Goal: Use online tool/utility: Use online tool/utility

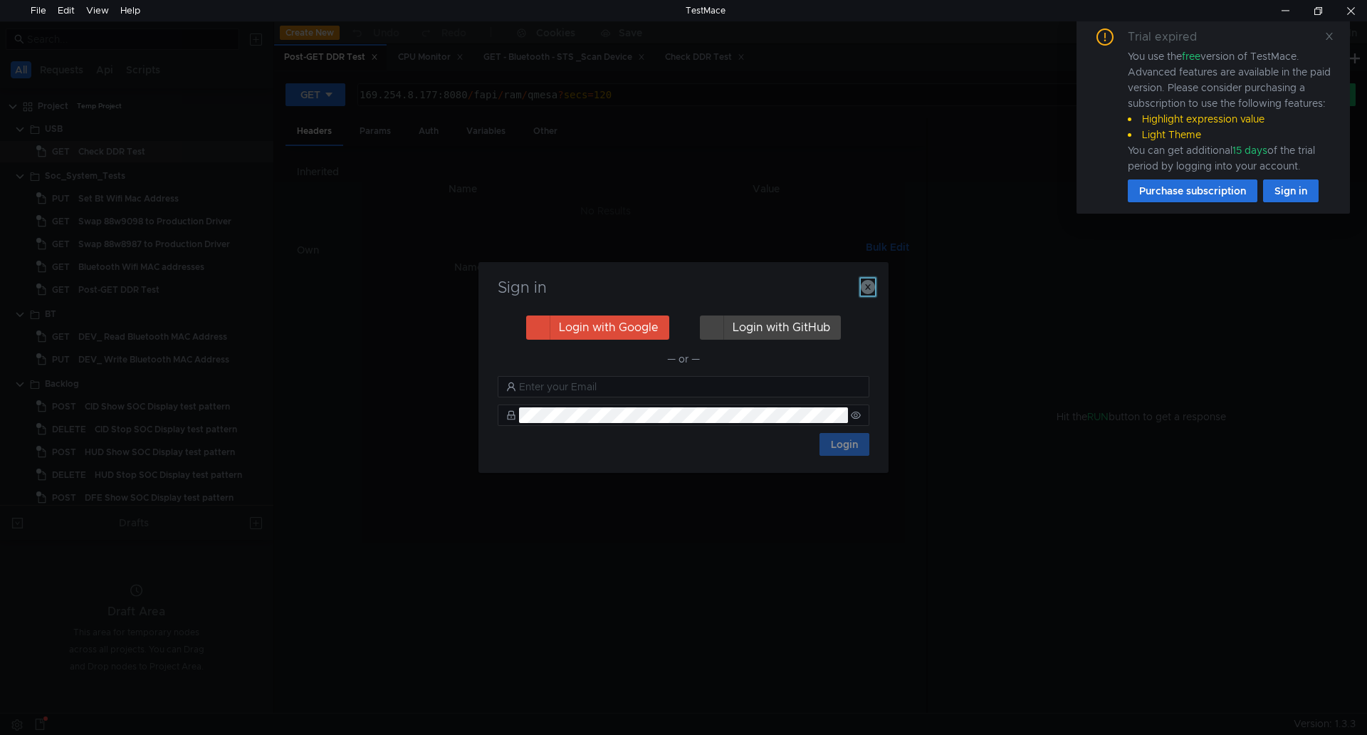
click at [866, 285] on icon "button" at bounding box center [868, 287] width 14 height 14
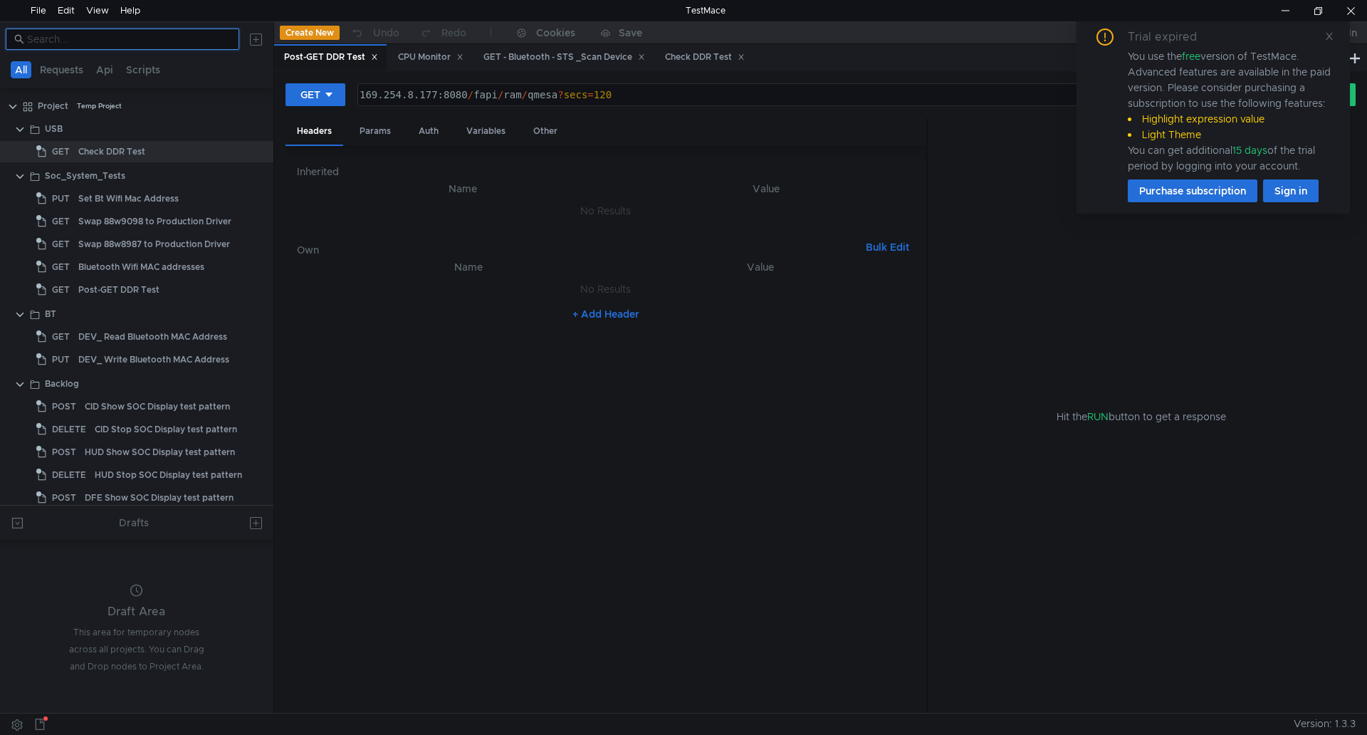
click at [58, 46] on input at bounding box center [129, 39] width 204 height 16
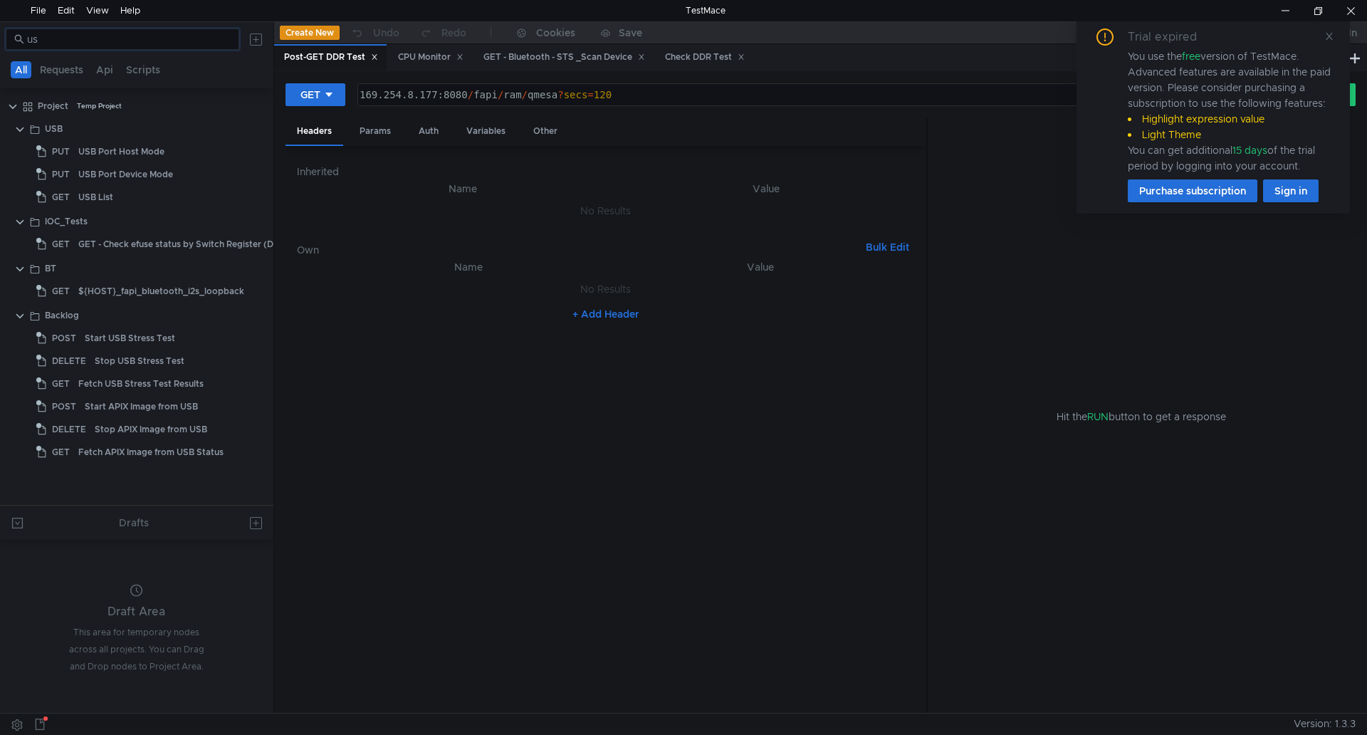
type input "u"
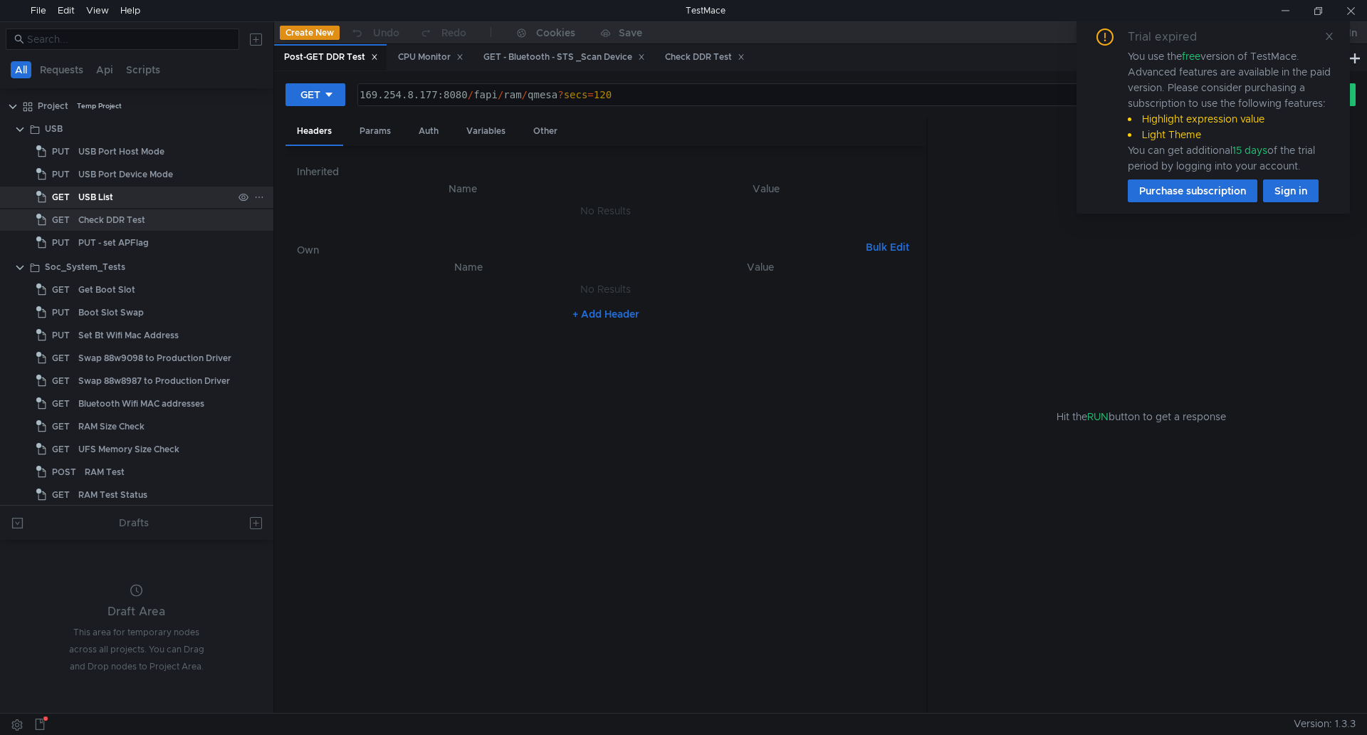
click at [153, 186] on div "USB List" at bounding box center [155, 196] width 154 height 21
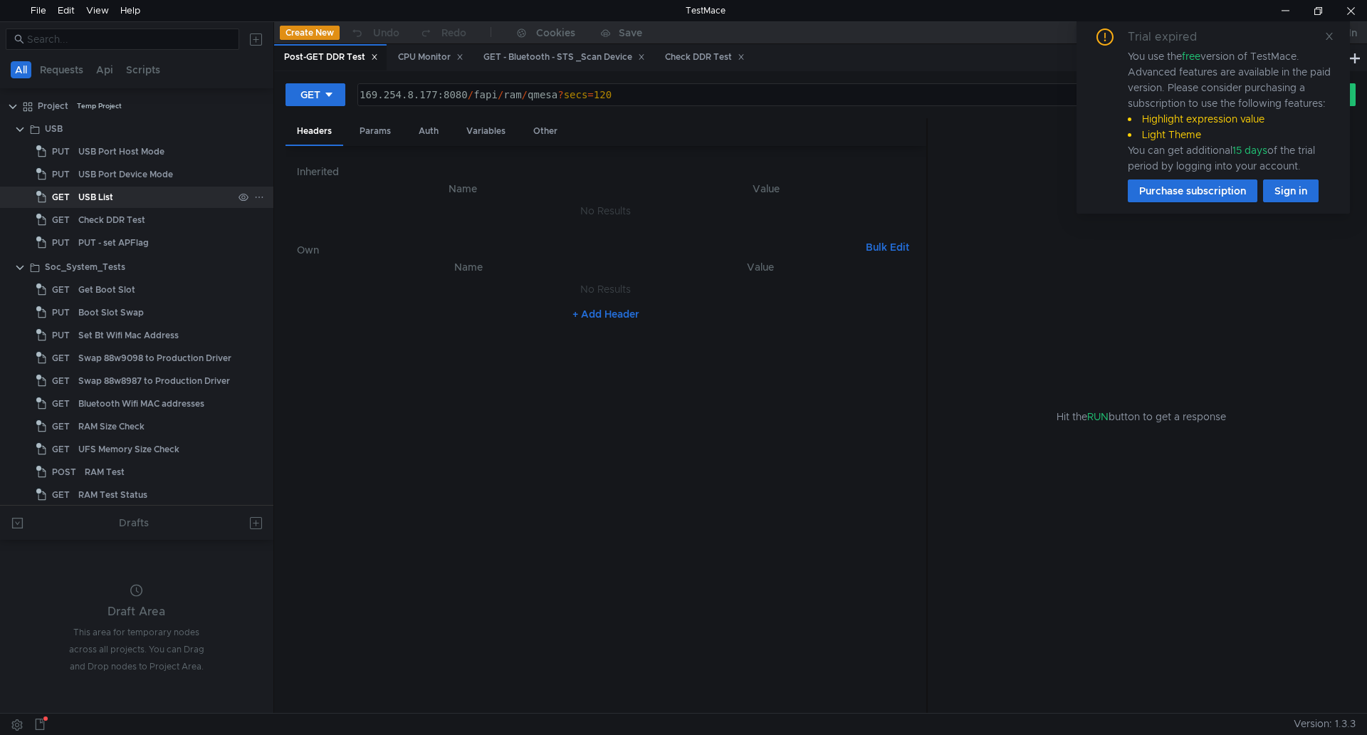
click at [152, 186] on div "USB List" at bounding box center [155, 196] width 154 height 21
click at [1331, 33] on icon at bounding box center [1328, 36] width 7 height 7
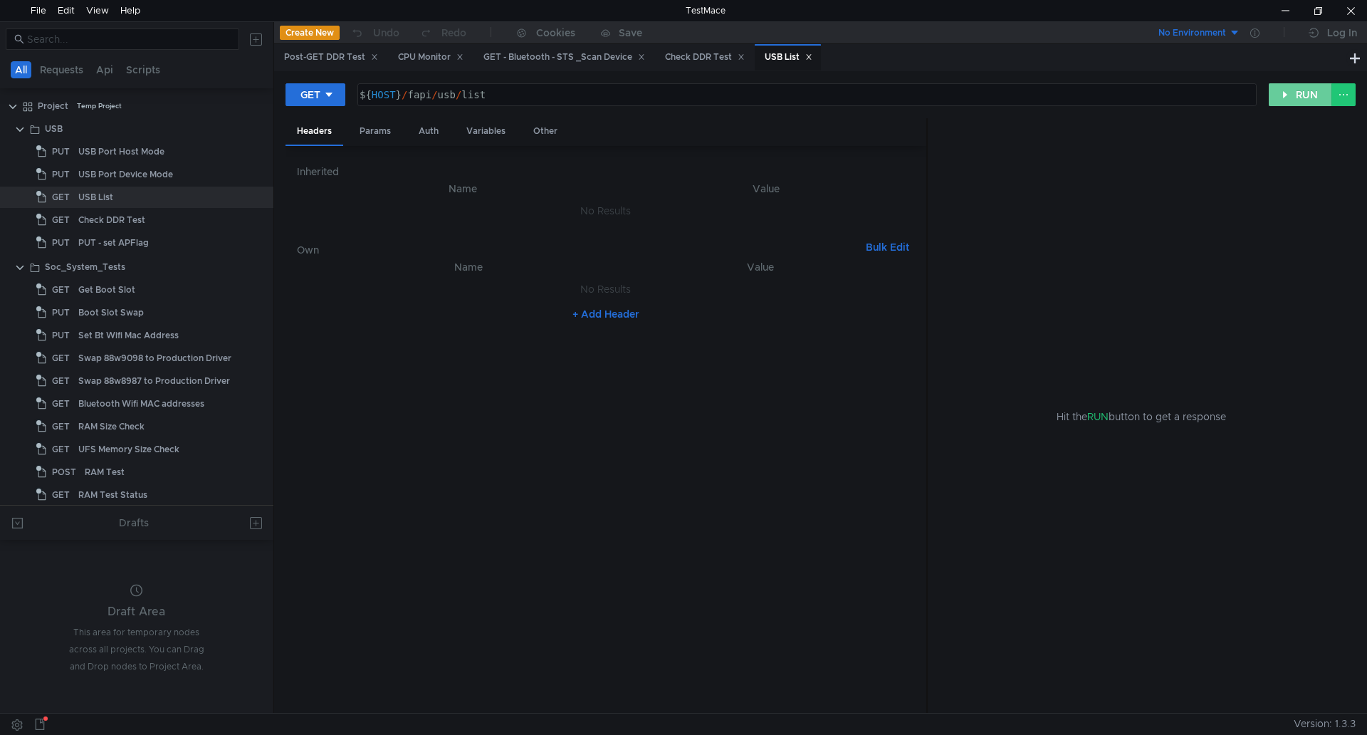
click at [1288, 98] on button "RUN" at bounding box center [1299, 94] width 63 height 23
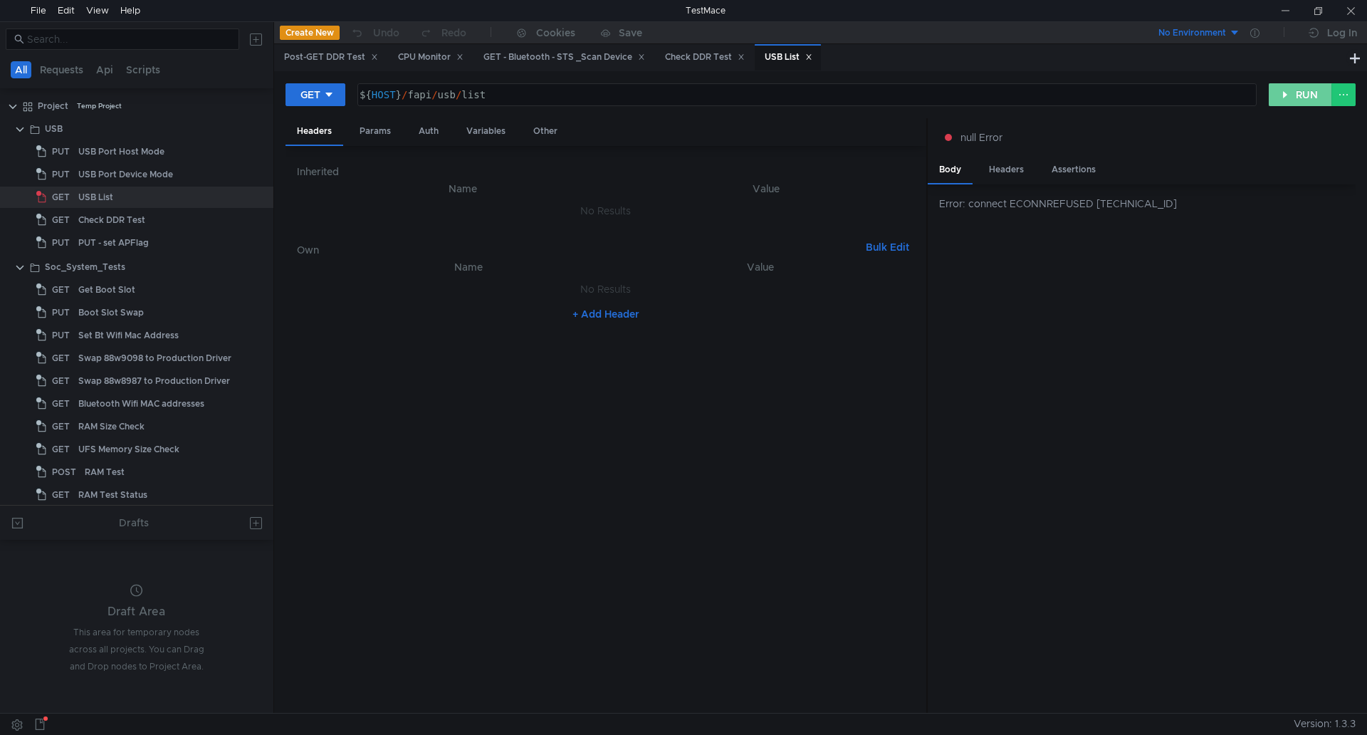
click at [1301, 98] on button "RUN" at bounding box center [1299, 94] width 63 height 23
click at [1278, 102] on button "RUN" at bounding box center [1299, 94] width 63 height 23
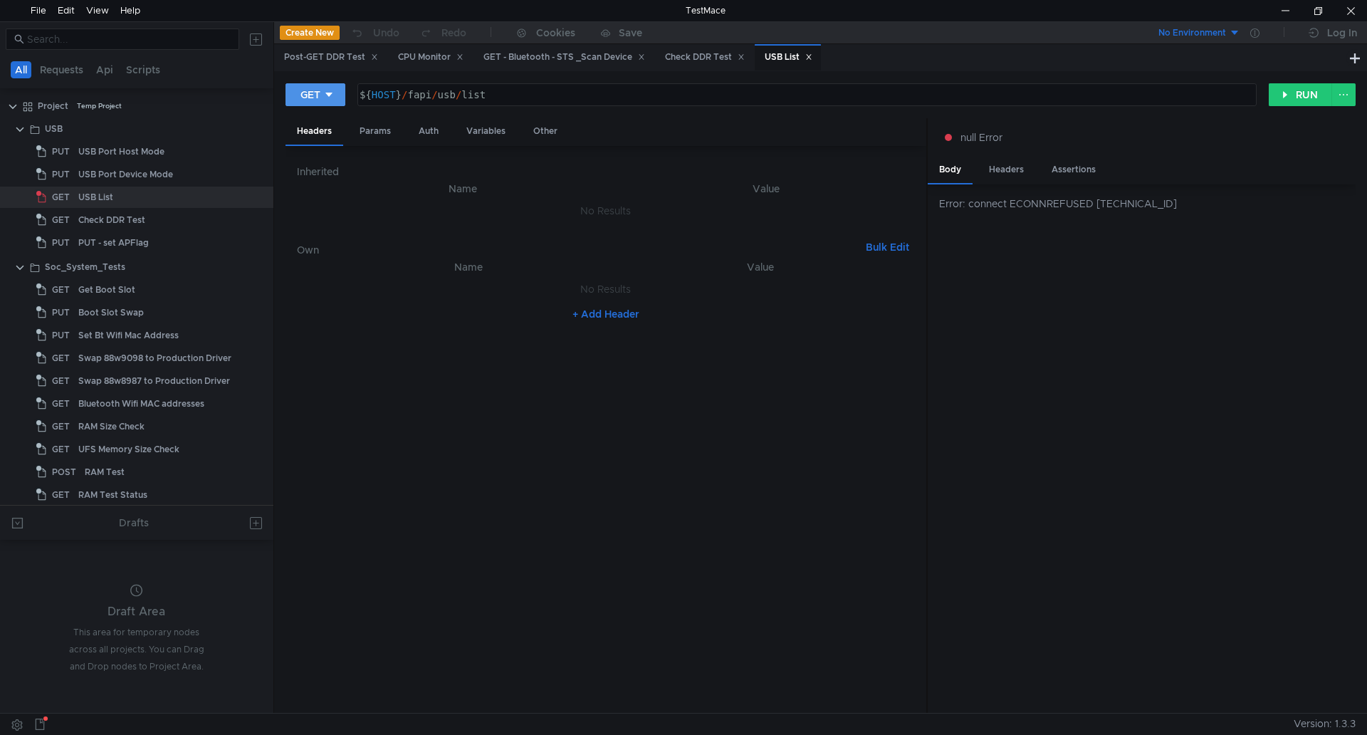
click at [337, 102] on button "GET" at bounding box center [315, 94] width 60 height 23
click at [337, 102] on div at bounding box center [683, 367] width 1367 height 735
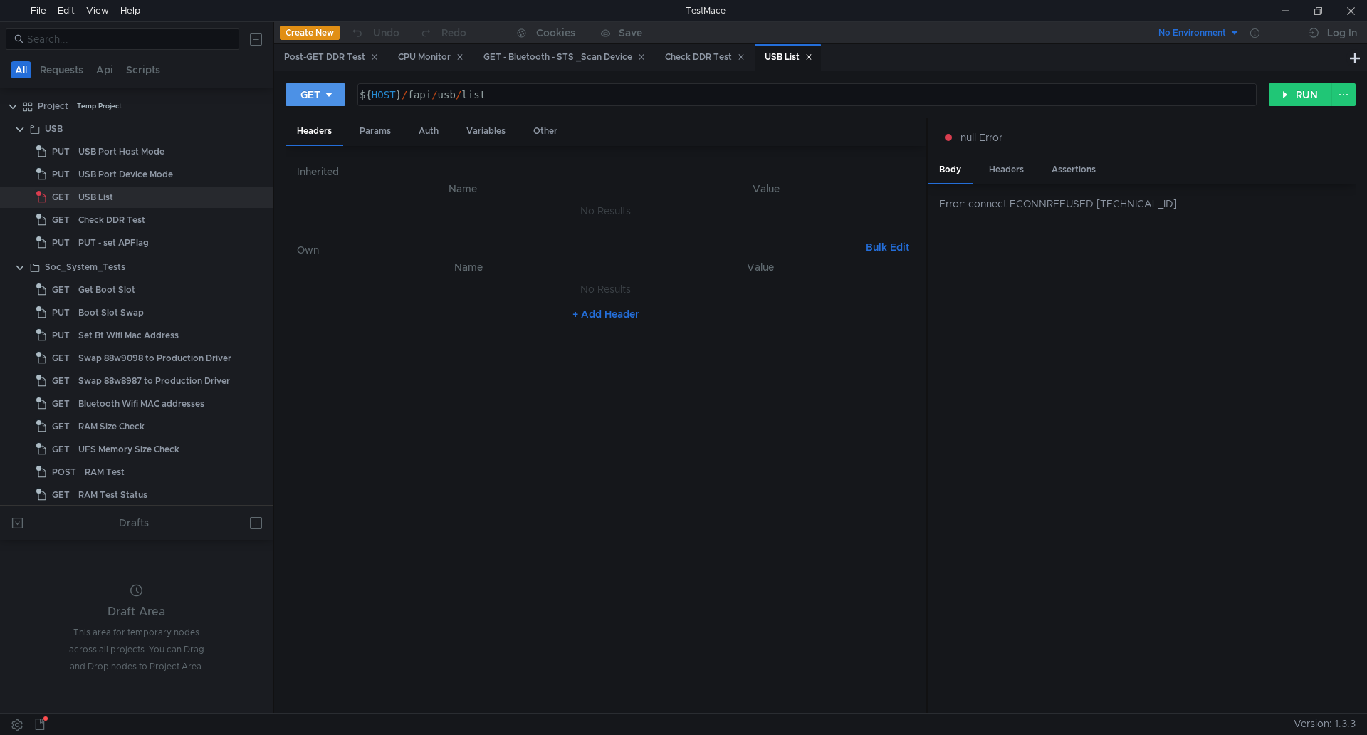
click at [339, 98] on button "GET" at bounding box center [315, 94] width 60 height 23
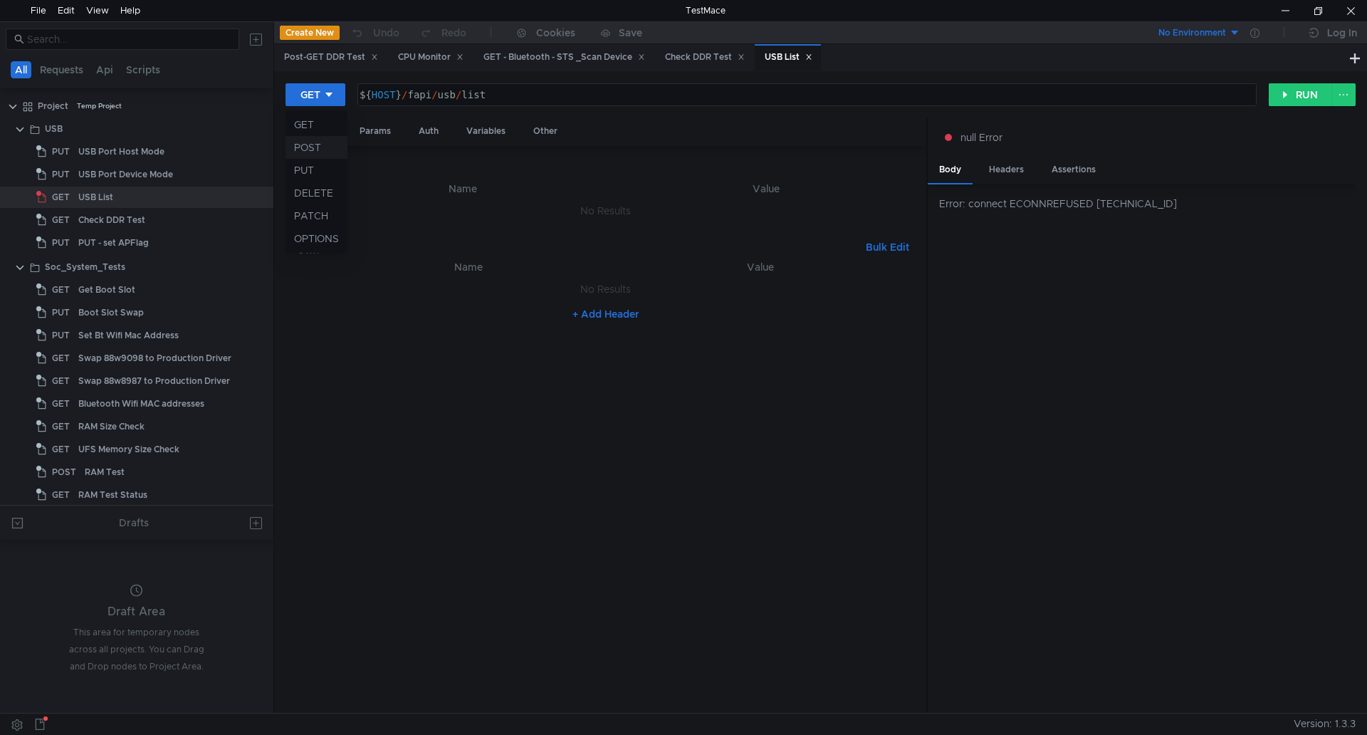
click at [327, 149] on li "POST" at bounding box center [316, 147] width 62 height 23
click at [1273, 95] on button "RUN" at bounding box center [1299, 94] width 63 height 23
click at [320, 97] on div "POST" at bounding box center [313, 95] width 27 height 16
click at [330, 123] on li "GET" at bounding box center [318, 124] width 67 height 23
click at [1290, 95] on button "RUN" at bounding box center [1299, 94] width 63 height 23
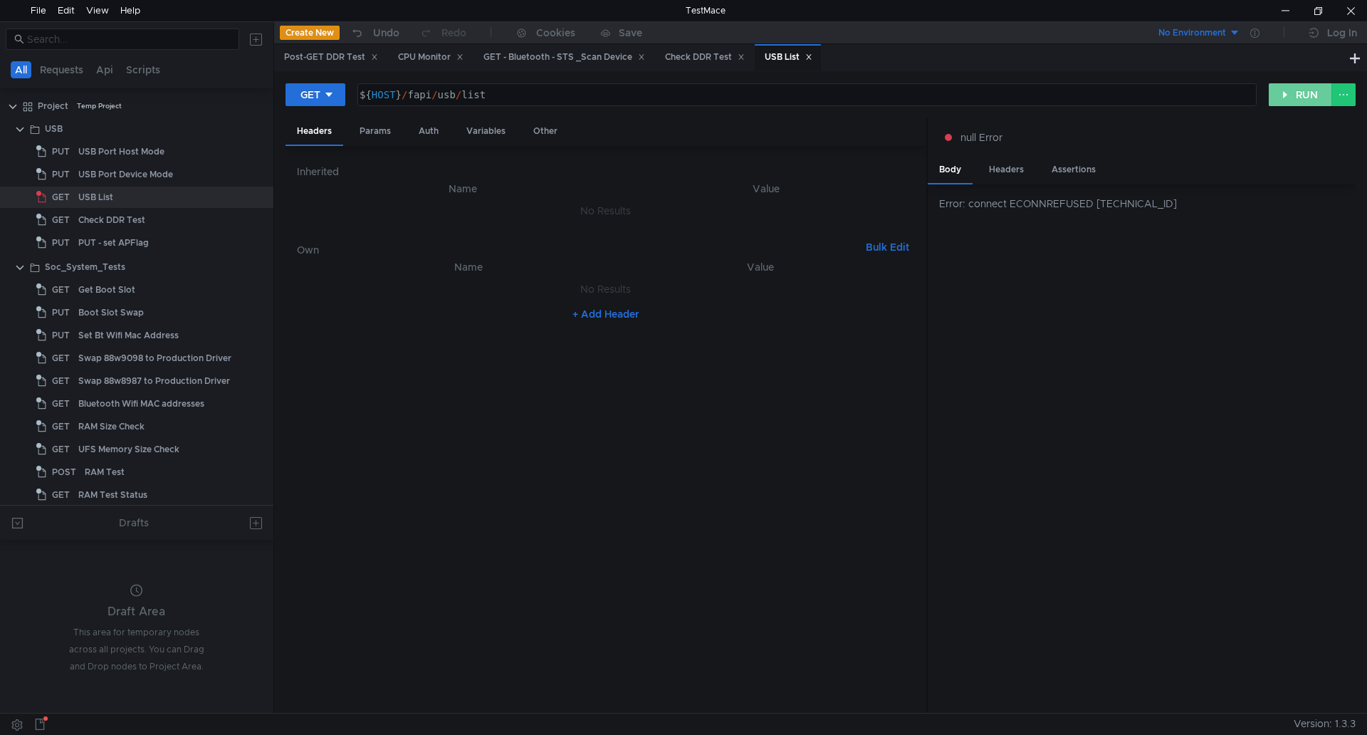
click at [1276, 97] on button "RUN" at bounding box center [1299, 94] width 63 height 23
click at [97, 201] on div "USB List" at bounding box center [95, 196] width 35 height 21
click at [1366, 9] on div at bounding box center [1350, 10] width 33 height 21
